Goal: Navigation & Orientation: Find specific page/section

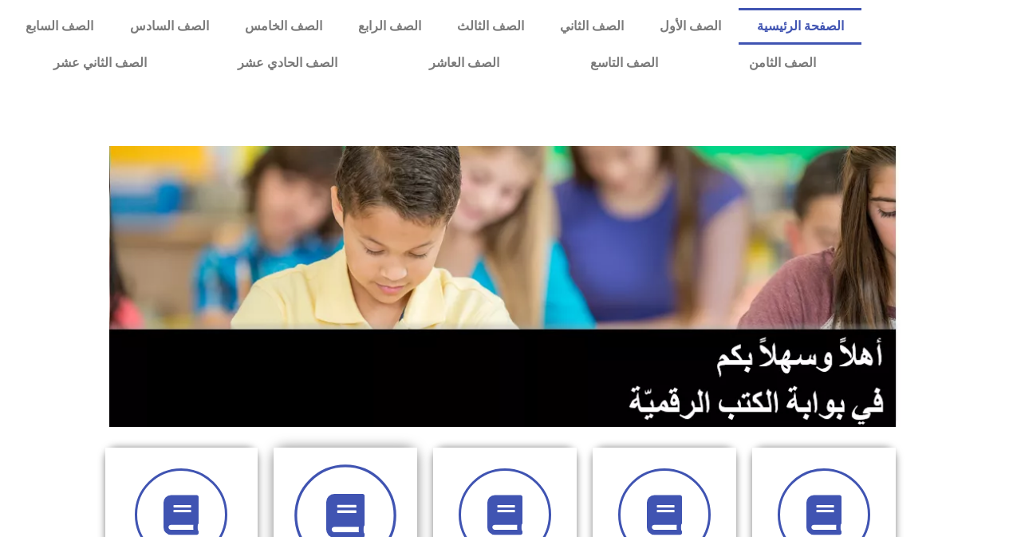
click at [387, 503] on span at bounding box center [345, 515] width 102 height 102
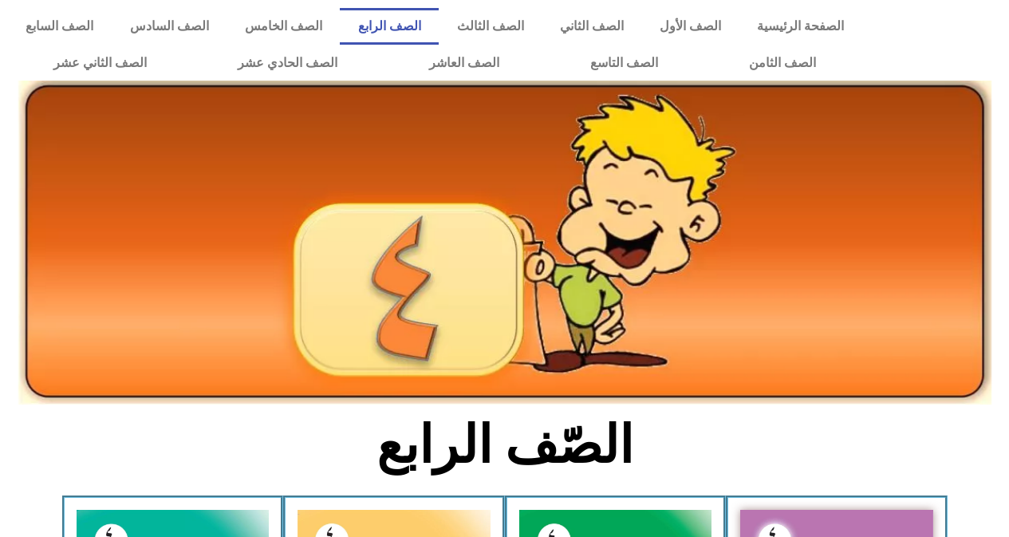
scroll to position [32, 0]
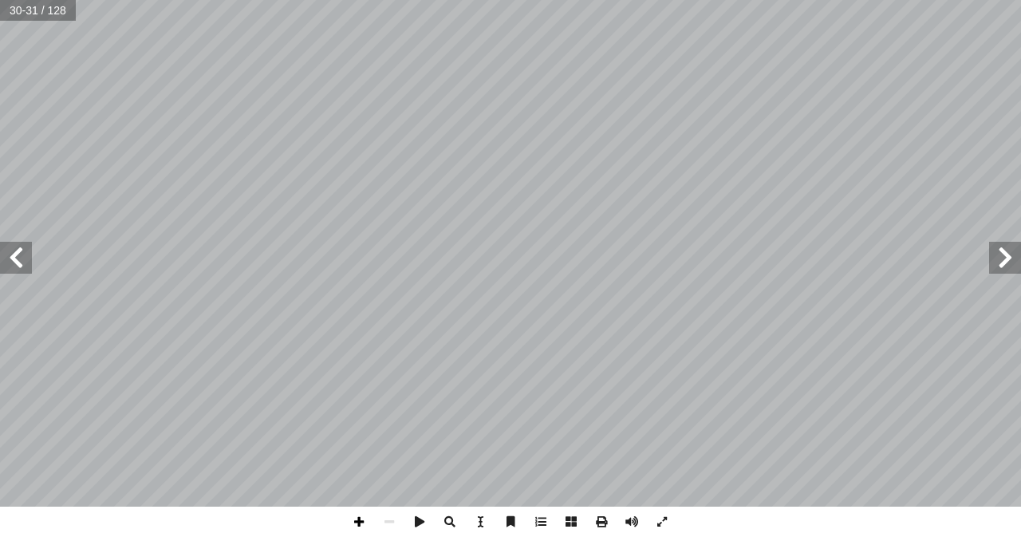
click at [360, 518] on span at bounding box center [359, 521] width 30 height 30
click at [24, 253] on span at bounding box center [16, 258] width 32 height 32
click at [357, 523] on span at bounding box center [359, 521] width 30 height 30
